Goal: Navigation & Orientation: Go to known website

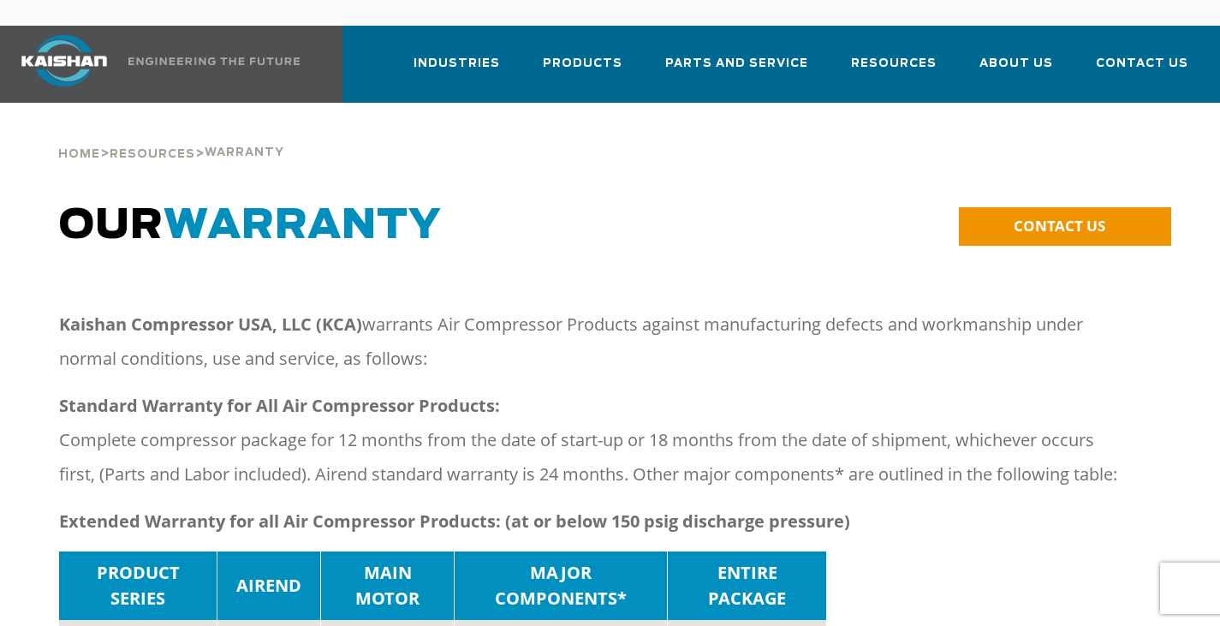
click at [98, 35] on img at bounding box center [64, 60] width 128 height 51
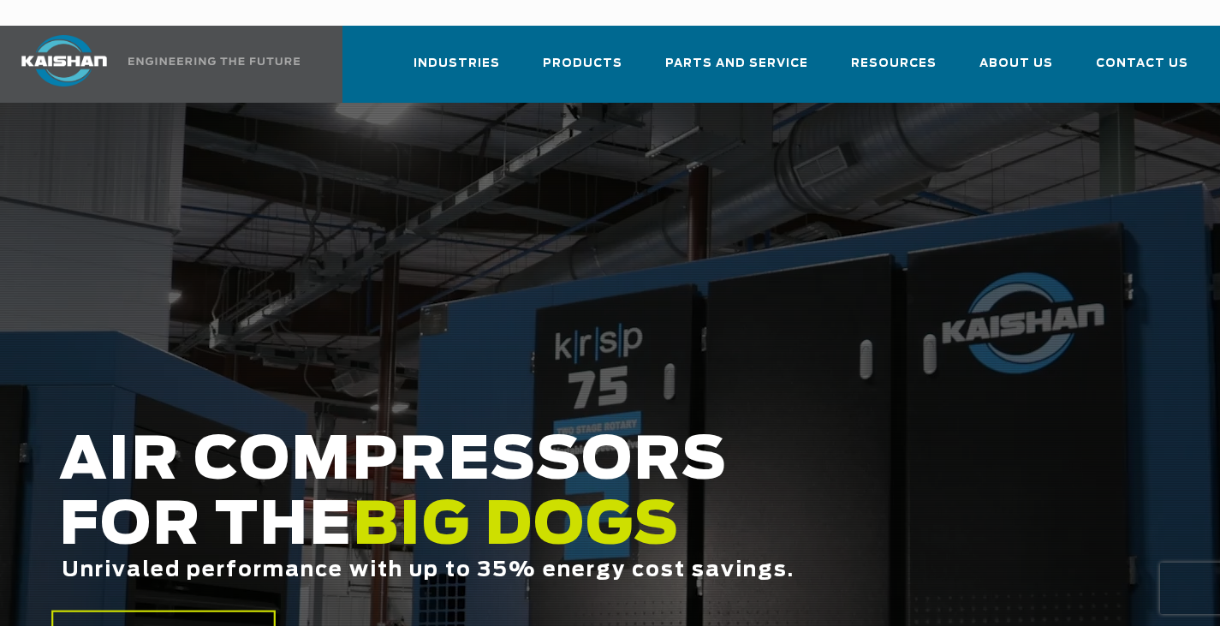
click at [63, 35] on img at bounding box center [64, 60] width 128 height 51
